Goal: Go to known website: Go to known website

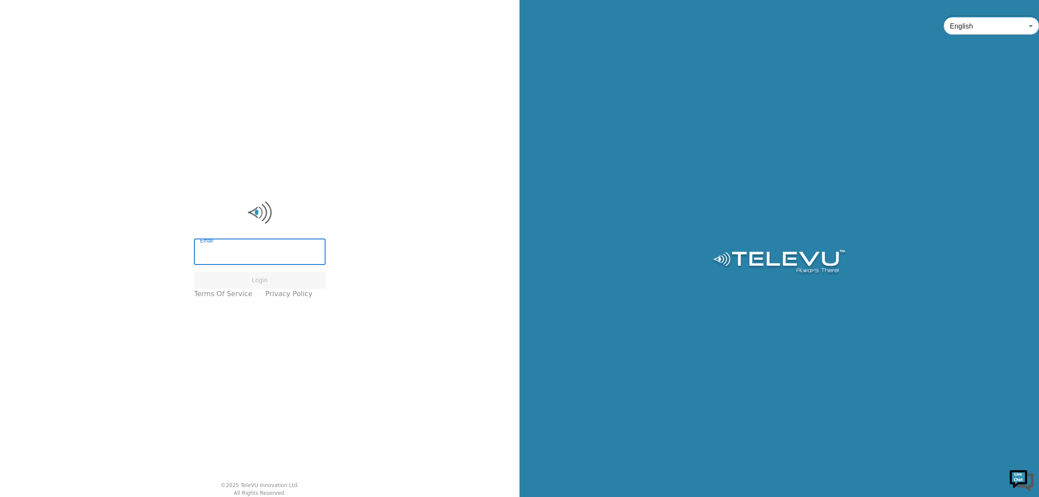
click at [292, 251] on input "Email" at bounding box center [260, 253] width 132 height 24
type input "[PERSON_NAME][EMAIL_ADDRESS][DOMAIN_NAME]"
click at [296, 284] on button "Login" at bounding box center [260, 280] width 132 height 17
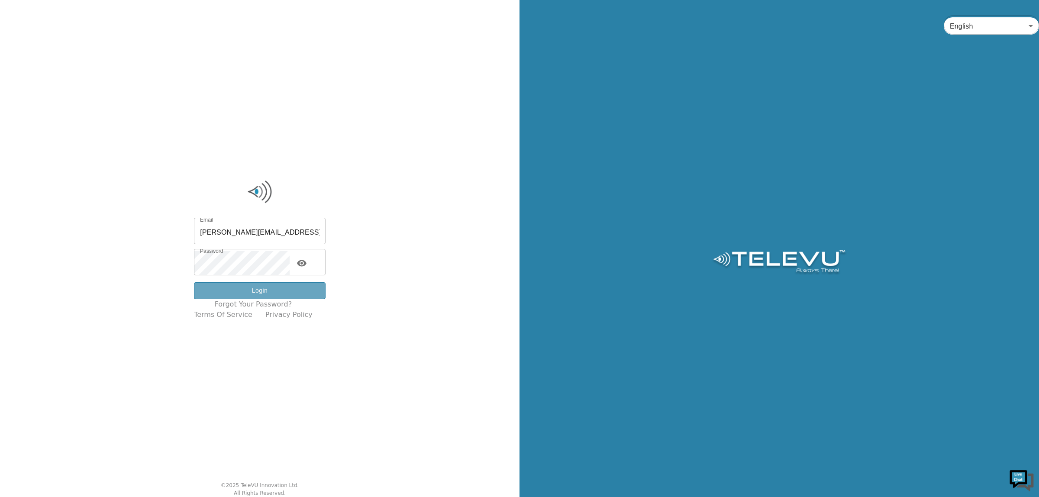
click at [286, 295] on button "Login" at bounding box center [260, 290] width 132 height 17
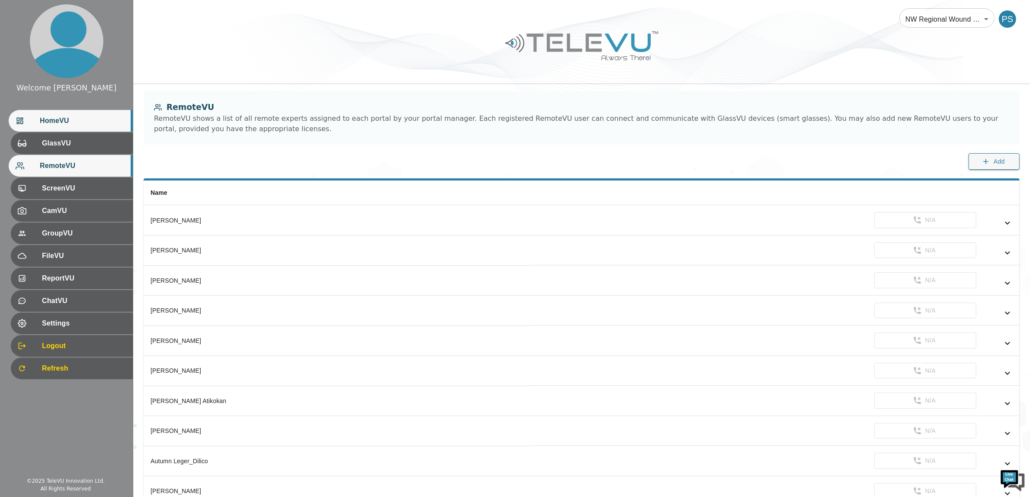
click at [27, 122] on div at bounding box center [28, 120] width 24 height 9
